Goal: Find specific page/section: Find specific page/section

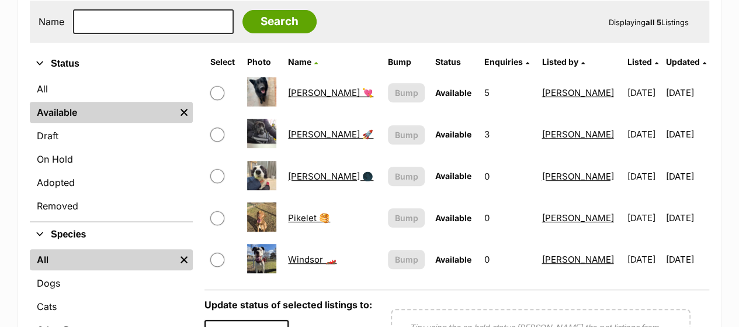
scroll to position [254, 0]
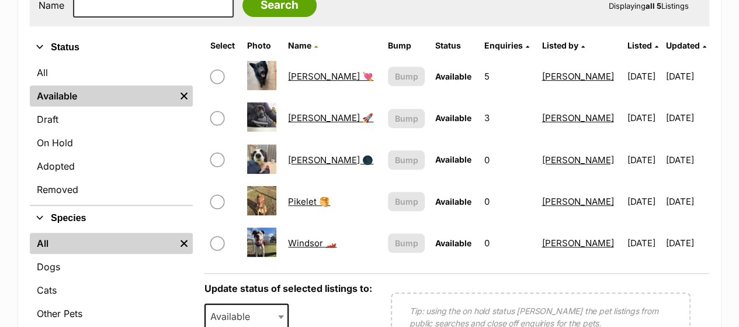
scroll to position [248, 0]
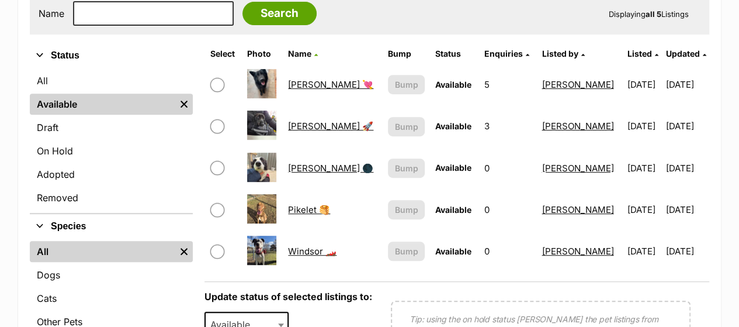
click at [312, 89] on td "[PERSON_NAME] 💘" at bounding box center [332, 84] width 99 height 40
click at [311, 86] on link "[PERSON_NAME] 💘" at bounding box center [330, 84] width 85 height 11
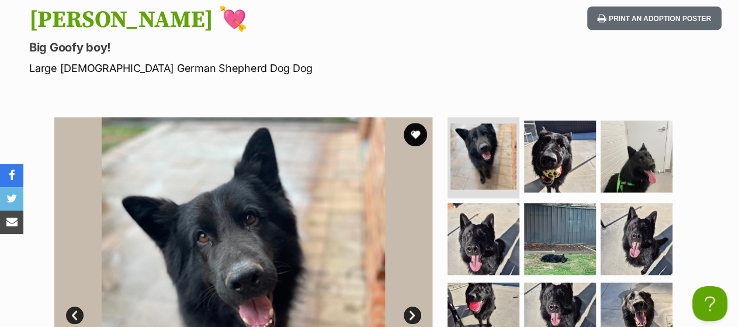
drag, startPoint x: 747, startPoint y: 18, endPoint x: 747, endPoint y: 64, distance: 45.6
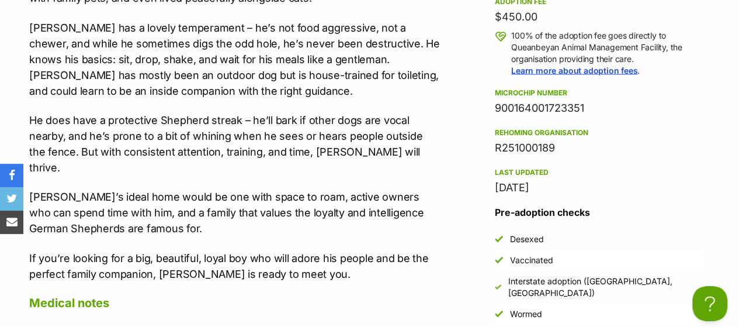
scroll to position [1275, 0]
